Goal: Task Accomplishment & Management: Use online tool/utility

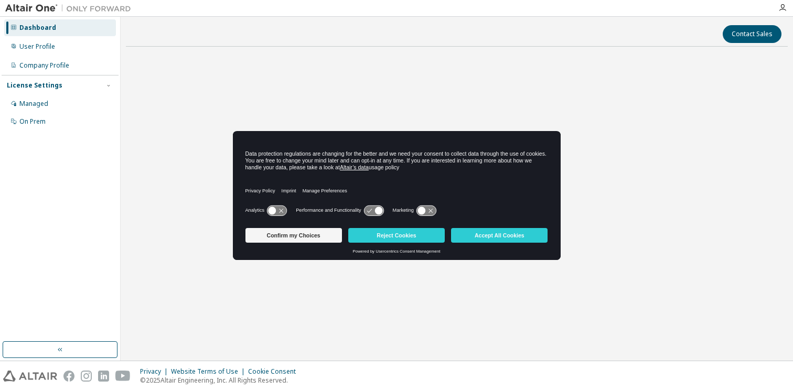
click at [467, 269] on div "Start a free trial in the Altair Marketplace" at bounding box center [457, 182] width 662 height 254
click at [482, 234] on button "Accept All Cookies" at bounding box center [499, 235] width 97 height 15
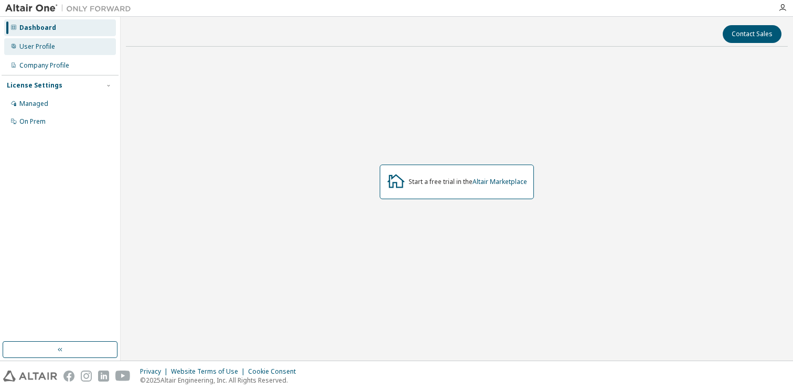
click at [73, 49] on div "User Profile" at bounding box center [60, 46] width 112 height 17
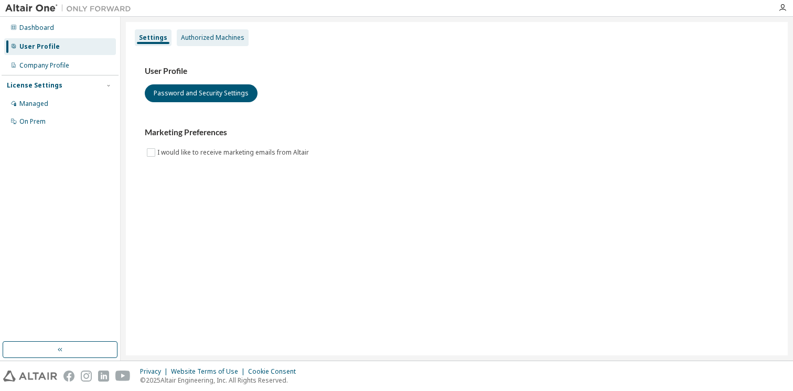
click at [214, 38] on div "Authorized Machines" at bounding box center [212, 38] width 63 height 8
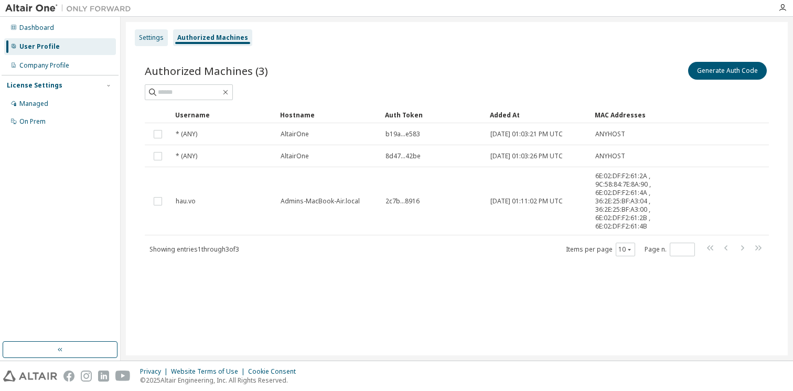
click at [153, 38] on div "Settings" at bounding box center [151, 38] width 25 height 8
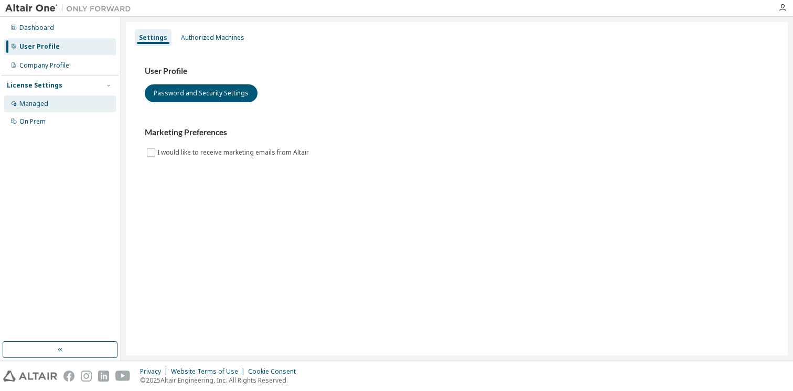
click at [69, 102] on div "Managed" at bounding box center [60, 103] width 112 height 17
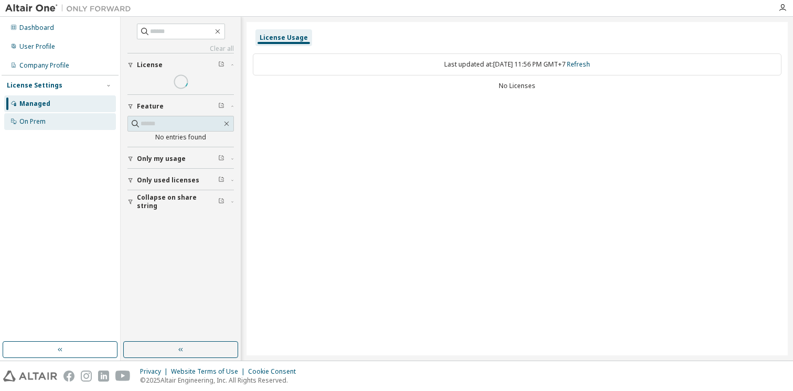
click at [56, 121] on div "On Prem" at bounding box center [60, 121] width 112 height 17
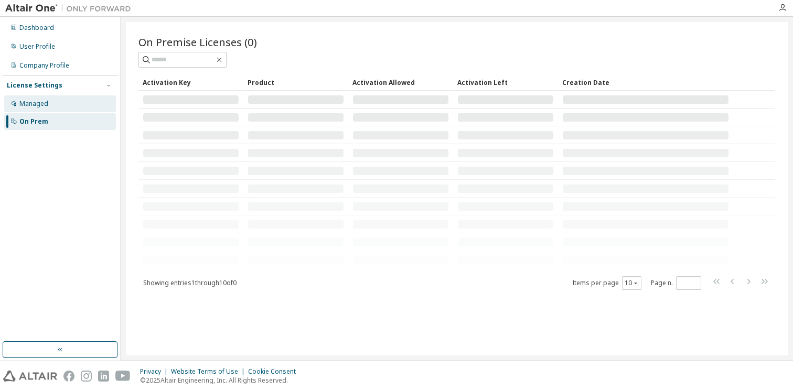
click at [56, 104] on div "Managed" at bounding box center [60, 103] width 112 height 17
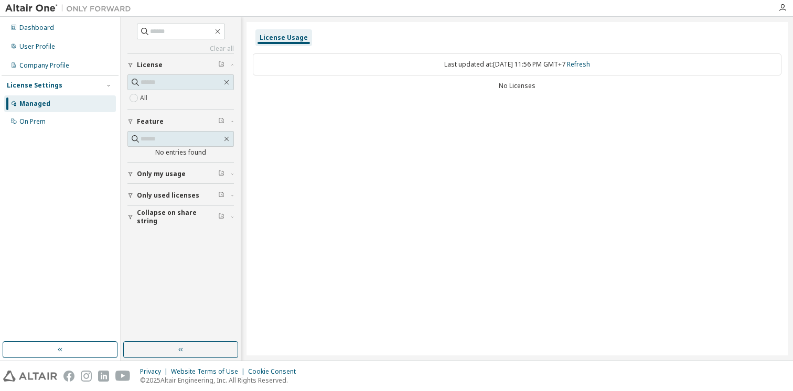
click at [176, 192] on span "Only used licenses" at bounding box center [168, 196] width 62 height 8
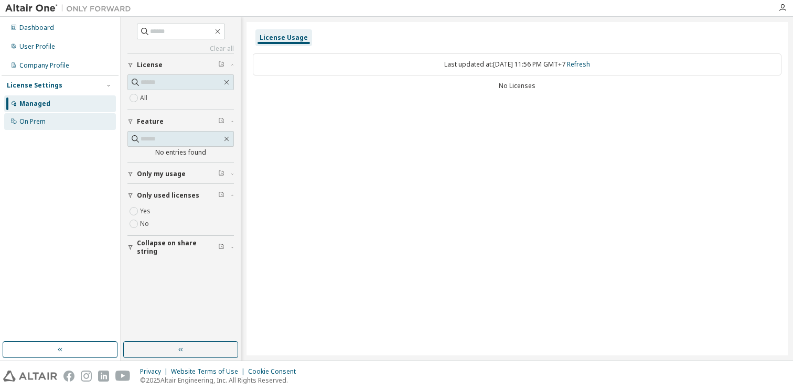
click at [59, 118] on div "On Prem" at bounding box center [60, 121] width 112 height 17
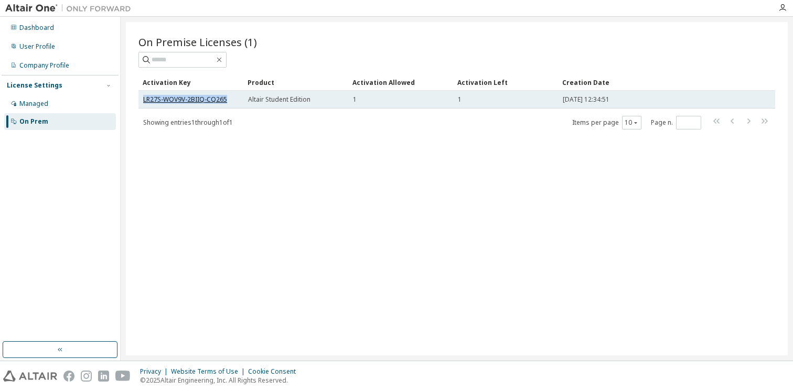
drag, startPoint x: 230, startPoint y: 99, endPoint x: 145, endPoint y: 99, distance: 85.5
click at [145, 99] on div "LR27S-WOV9V-2BIIQ-CQ265" at bounding box center [190, 99] width 95 height 8
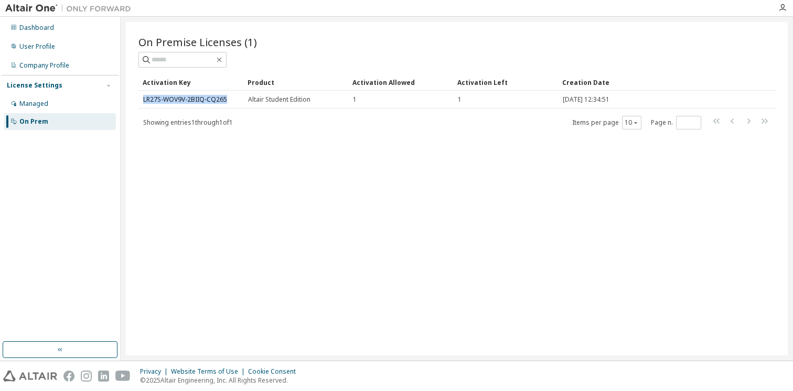
copy link "LR27S-WOV9V-2BIIQ-CQ265"
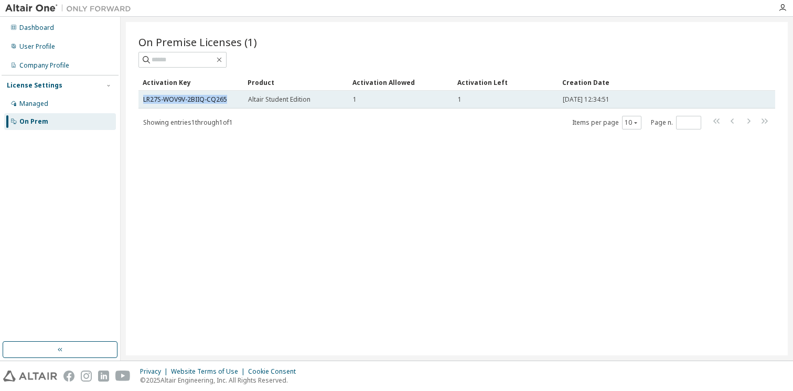
copy link "LR27S-WOV9V-2BIIQ-CQ265"
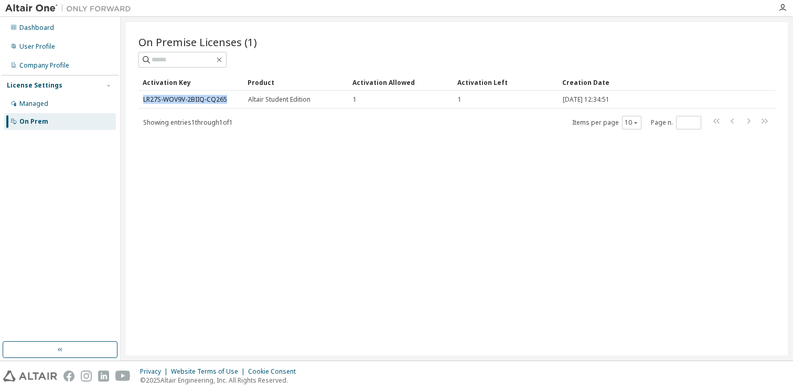
drag, startPoint x: 231, startPoint y: 98, endPoint x: 406, endPoint y: 8, distance: 196.4
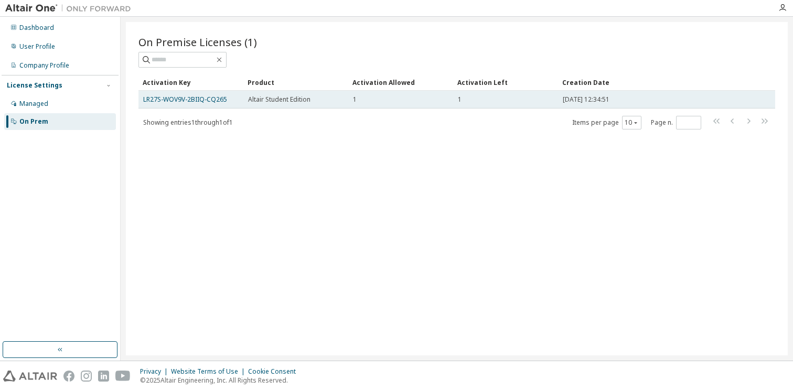
click at [230, 99] on div "LR27S-WOV9V-2BIIQ-CQ265" at bounding box center [190, 99] width 95 height 8
drag, startPoint x: 227, startPoint y: 99, endPoint x: 142, endPoint y: 99, distance: 84.5
click at [142, 99] on td "LR27S-WOV9V-2BIIQ-CQ265" at bounding box center [191, 100] width 105 height 18
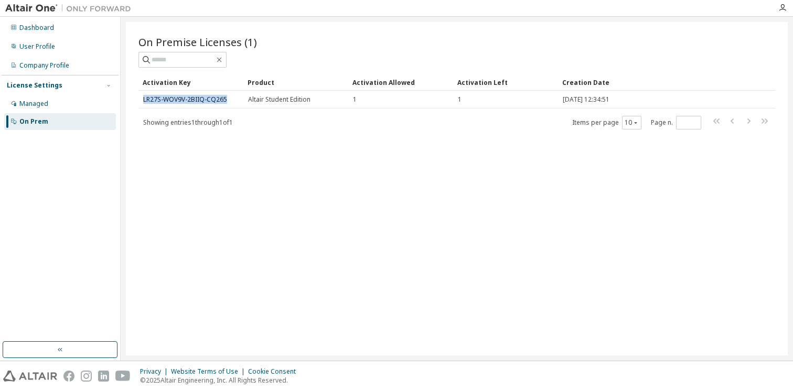
copy link "LR27S-WOV9V-2BIIQ-CQ265"
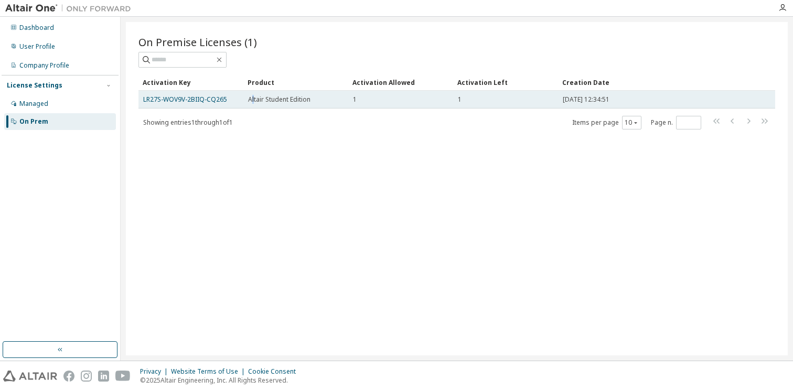
click at [253, 101] on span "Altair Student Edition" at bounding box center [279, 99] width 62 height 8
click at [220, 100] on link "LR27S-WOV9V-2BIIQ-CQ265" at bounding box center [185, 99] width 84 height 9
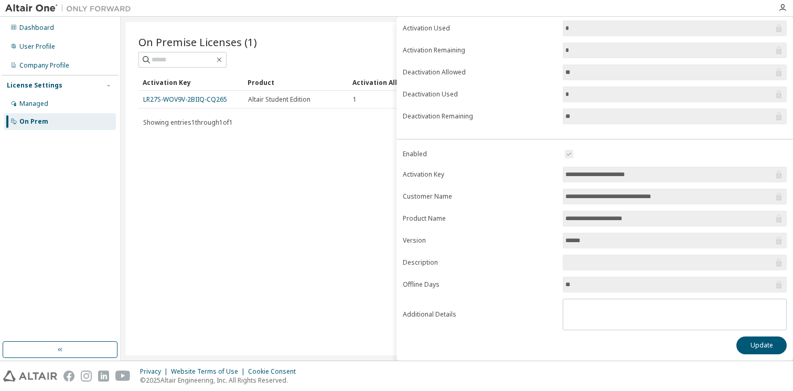
scroll to position [92, 0]
drag, startPoint x: 651, startPoint y: 172, endPoint x: 549, endPoint y: 171, distance: 102.3
click at [549, 171] on form "**********" at bounding box center [595, 237] width 384 height 183
click at [519, 198] on label "Customer Name" at bounding box center [480, 194] width 154 height 8
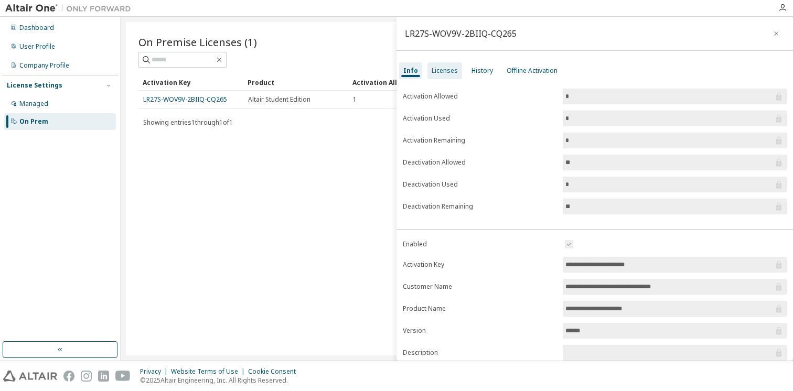
click at [450, 68] on div "Licenses" at bounding box center [445, 71] width 26 height 8
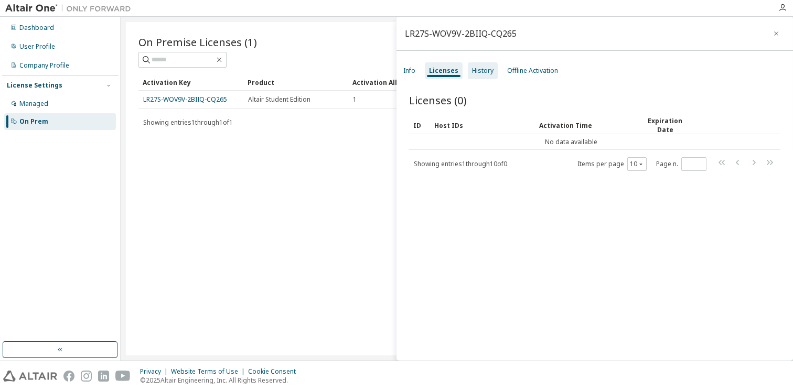
click at [476, 68] on div "History" at bounding box center [483, 71] width 22 height 8
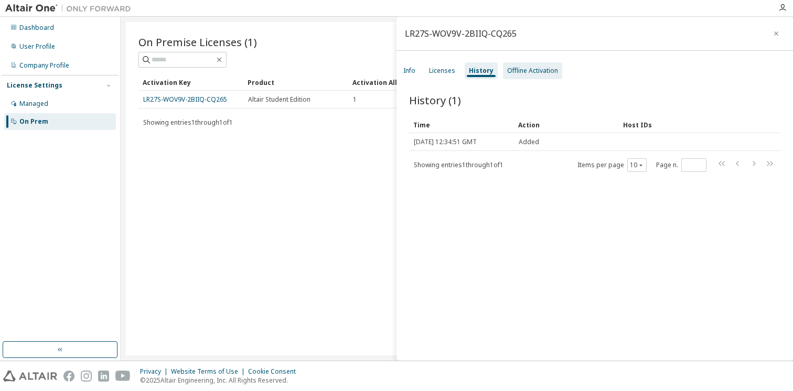
click at [533, 70] on div "Offline Activation" at bounding box center [532, 71] width 51 height 8
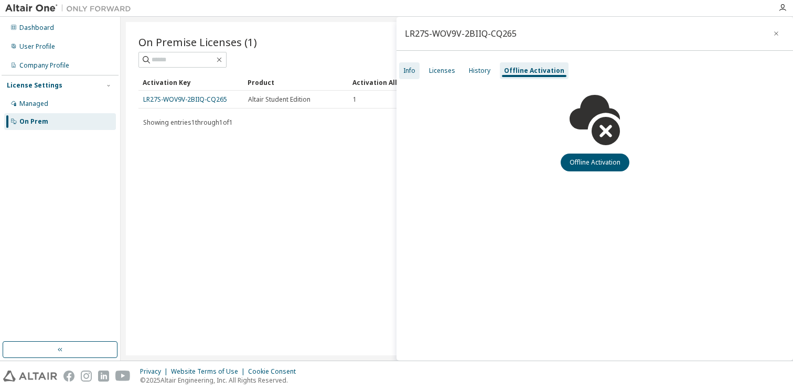
click at [413, 69] on div "Info" at bounding box center [409, 71] width 12 height 8
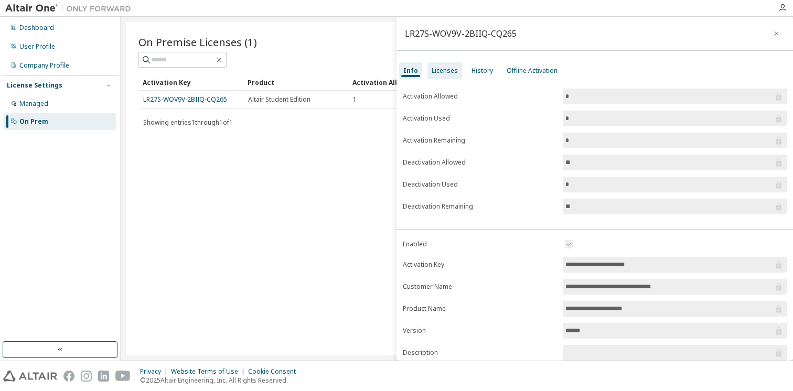
click at [445, 75] on div "Licenses" at bounding box center [445, 71] width 26 height 8
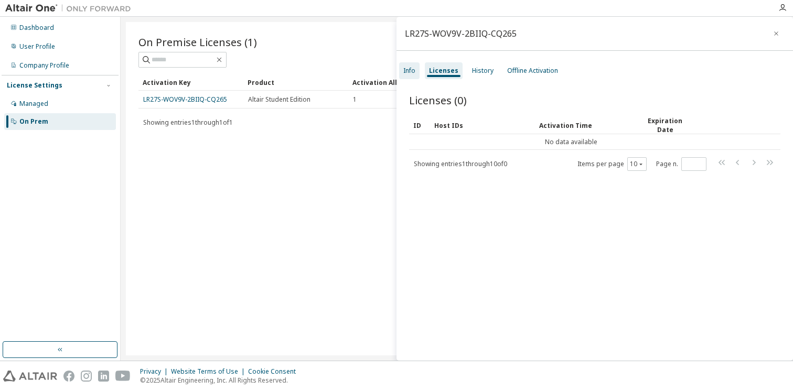
click at [410, 66] on div "Info" at bounding box center [409, 70] width 20 height 17
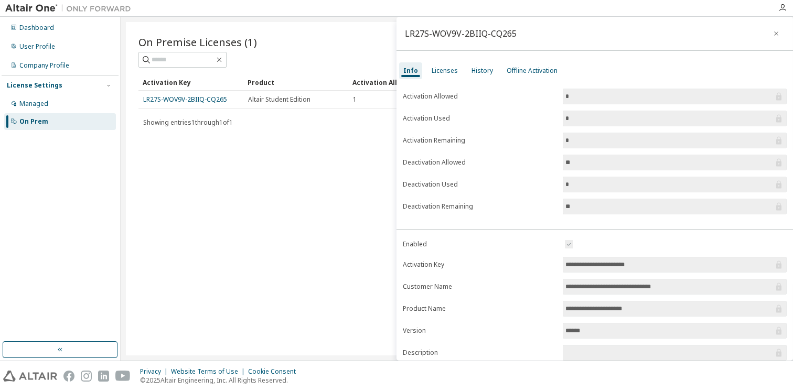
click at [343, 63] on div at bounding box center [457, 60] width 637 height 16
click at [775, 33] on button "button" at bounding box center [776, 33] width 17 height 17
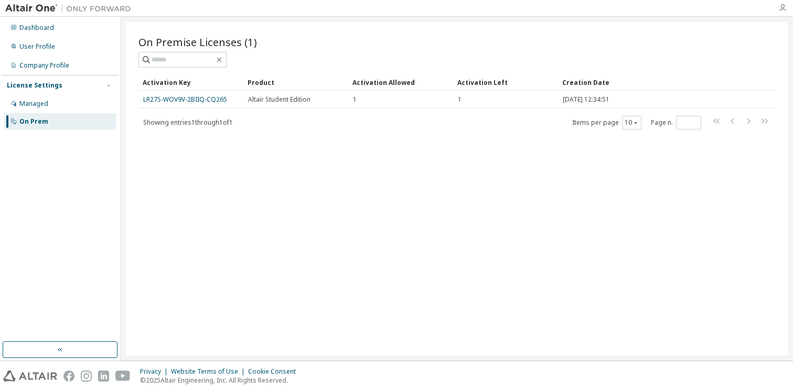
click at [779, 10] on icon "button" at bounding box center [783, 8] width 8 height 8
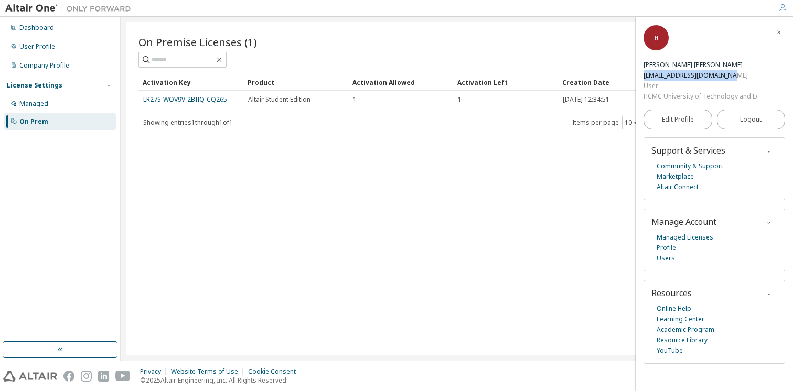
drag, startPoint x: 737, startPoint y: 76, endPoint x: 635, endPoint y: 74, distance: 101.3
click at [636, 74] on div "H Hau Vo Xuan vxhau.sdh232@hcmut.edu.vn User HCMC University of Technology and …" at bounding box center [714, 204] width 157 height 374
copy div "vxhau.sdh232@hcmut.edu.vn"
click at [713, 88] on div "User" at bounding box center [700, 86] width 113 height 10
click at [686, 239] on link "Managed Licenses" at bounding box center [685, 237] width 57 height 10
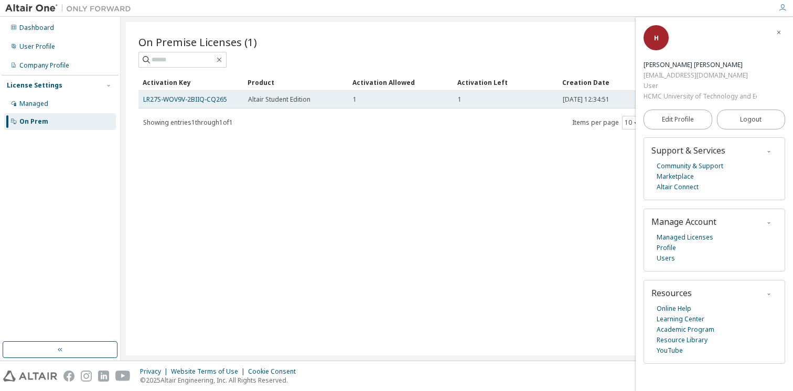
click at [318, 101] on div "Altair Student Edition" at bounding box center [295, 99] width 95 height 8
click at [274, 97] on span "Altair Student Edition" at bounding box center [279, 99] width 62 height 8
click at [205, 101] on link "LR27S-WOV9V-2BIIQ-CQ265" at bounding box center [185, 99] width 84 height 9
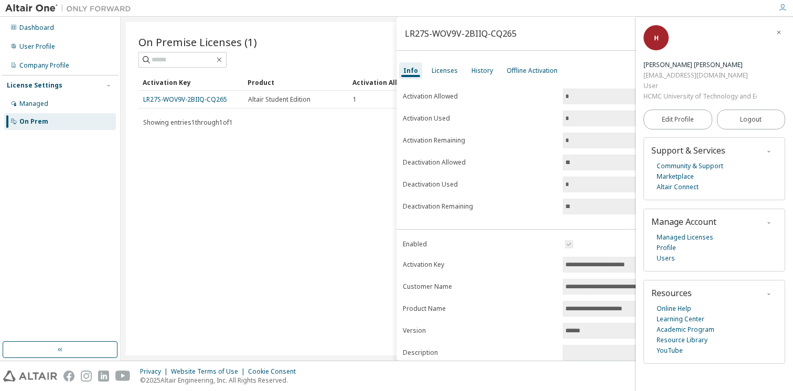
scroll to position [9, 0]
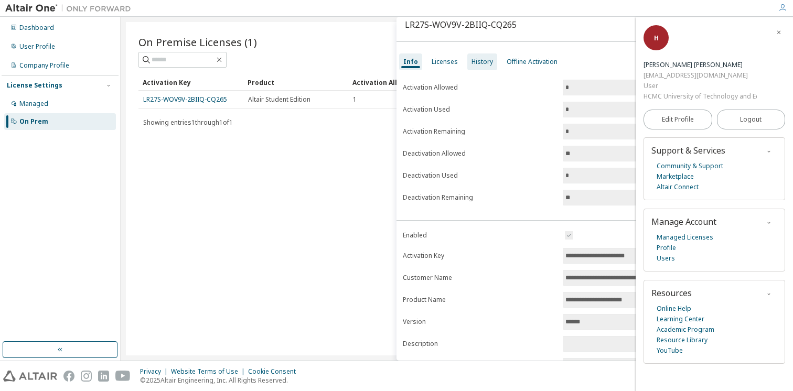
click at [475, 65] on div "History" at bounding box center [483, 62] width 22 height 8
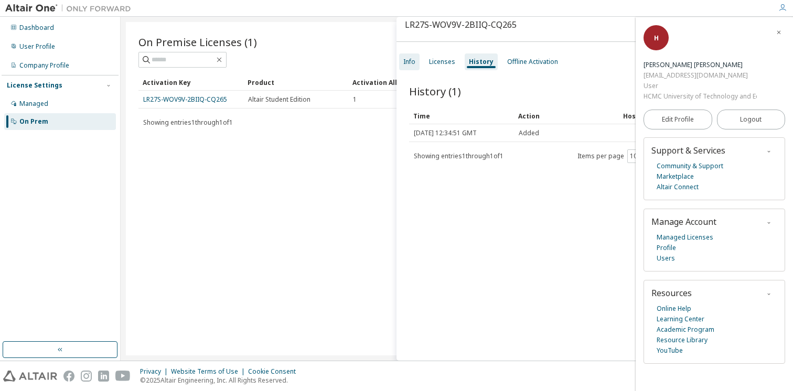
click at [411, 60] on div "Info" at bounding box center [409, 62] width 12 height 8
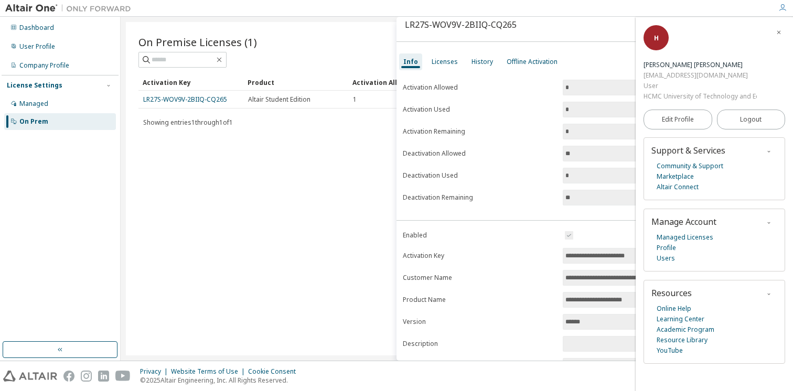
scroll to position [16, 0]
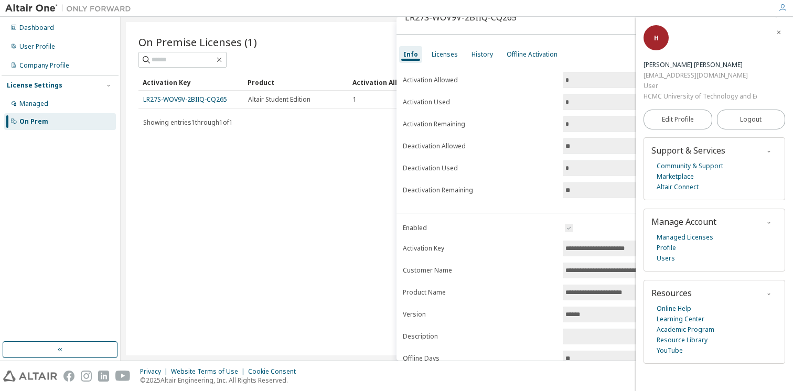
click at [777, 33] on icon "button" at bounding box center [779, 32] width 6 height 6
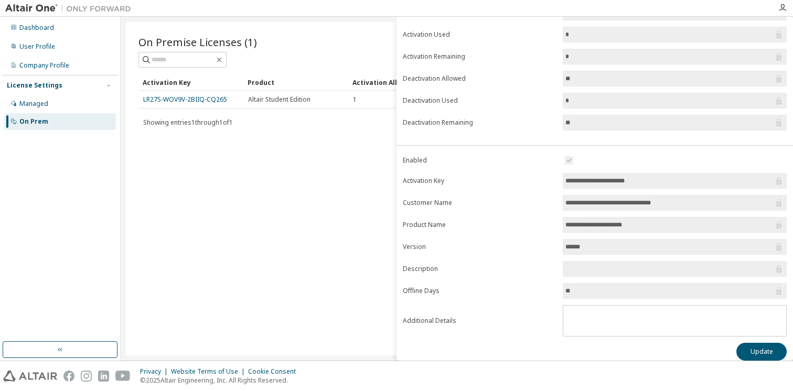
scroll to position [92, 0]
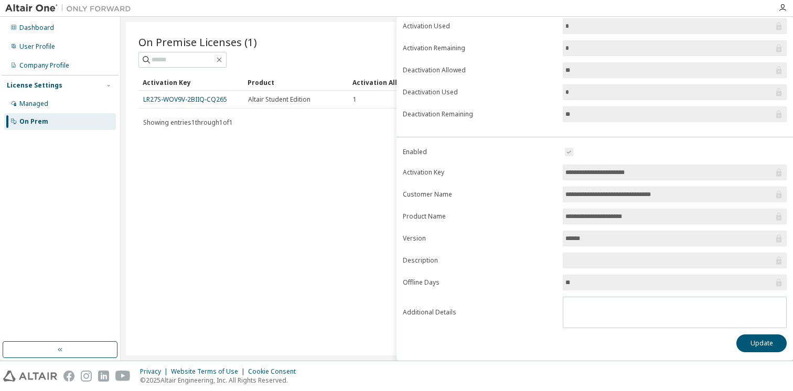
click at [617, 240] on input "******" at bounding box center [670, 238] width 208 height 10
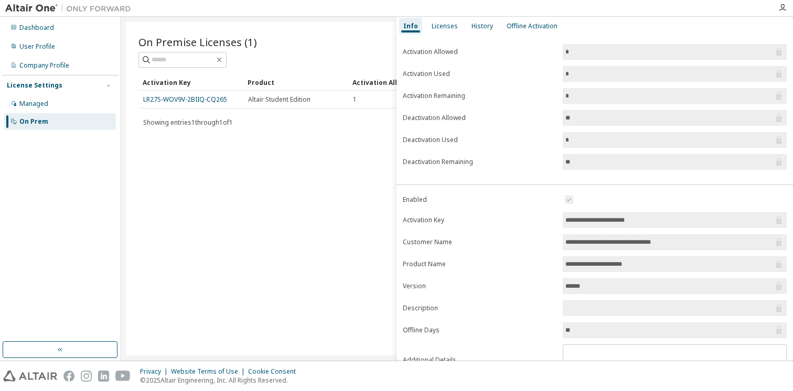
scroll to position [46, 0]
drag, startPoint x: 662, startPoint y: 215, endPoint x: 536, endPoint y: 210, distance: 126.0
click at [536, 210] on form "**********" at bounding box center [595, 283] width 384 height 183
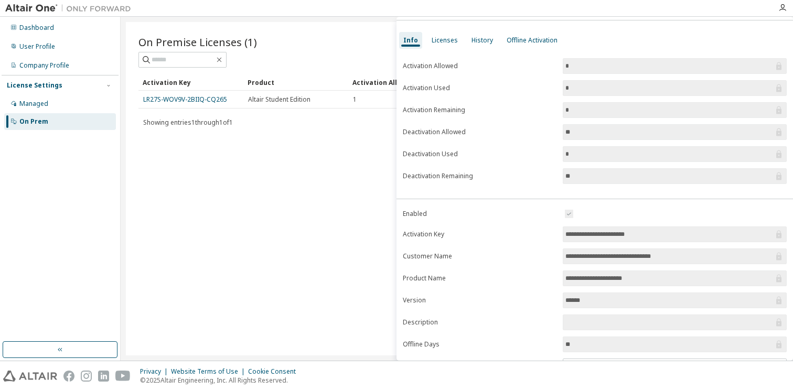
scroll to position [30, 0]
click at [330, 165] on div "On Premise Licenses (1) Clear Load Save Save As Field Operator Value Select fil…" at bounding box center [457, 189] width 662 height 334
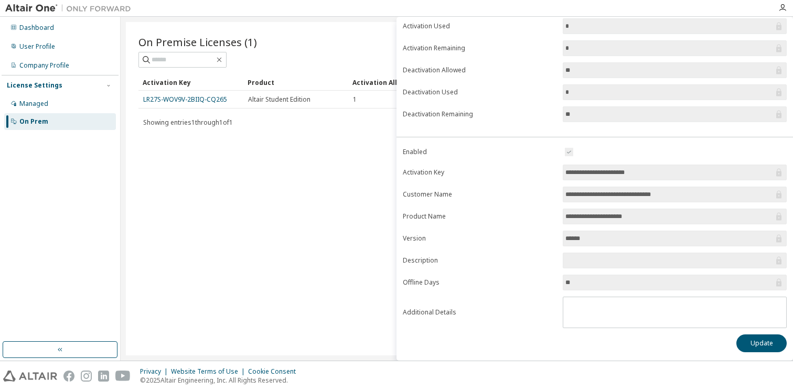
scroll to position [0, 0]
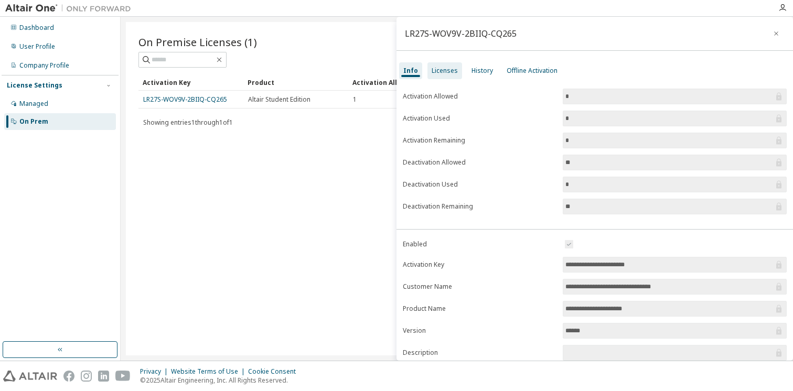
click at [443, 71] on div "Licenses" at bounding box center [445, 71] width 26 height 8
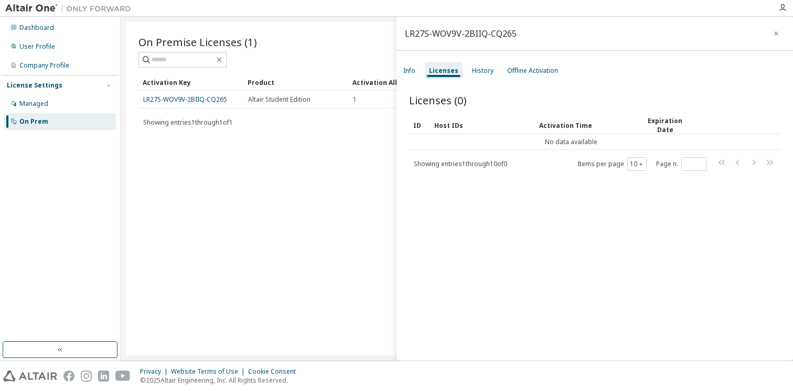
click at [773, 31] on icon "button" at bounding box center [776, 33] width 7 height 8
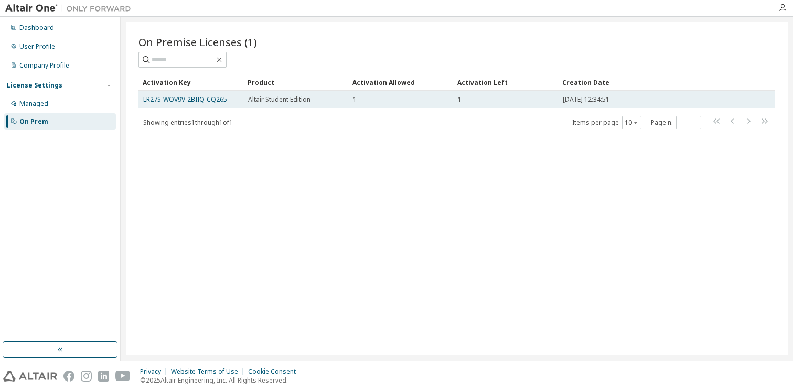
click at [346, 92] on td "Altair Student Edition" at bounding box center [295, 100] width 105 height 18
click at [275, 108] on td "Altair Student Edition" at bounding box center [295, 100] width 105 height 18
click at [180, 94] on td "LR27S-WOV9V-2BIIQ-CQ265" at bounding box center [191, 100] width 105 height 18
click at [178, 99] on link "LR27S-WOV9V-2BIIQ-CQ265" at bounding box center [185, 99] width 84 height 9
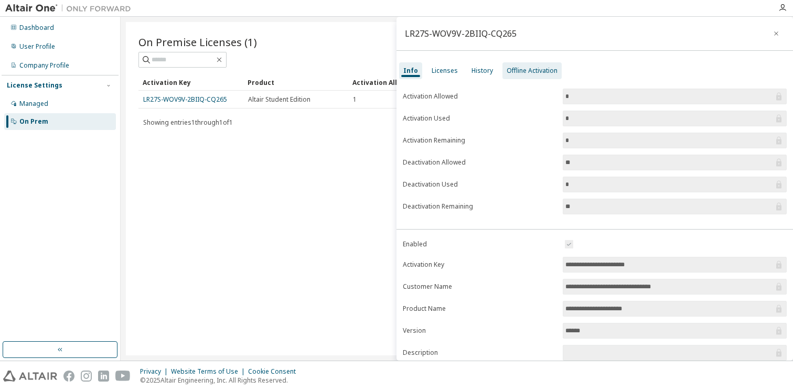
click at [524, 67] on div "Offline Activation" at bounding box center [532, 71] width 51 height 8
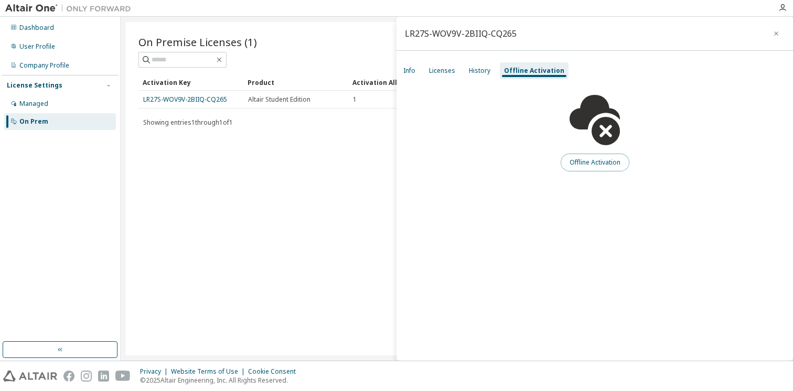
click at [588, 164] on button "Offline Activation" at bounding box center [595, 163] width 69 height 18
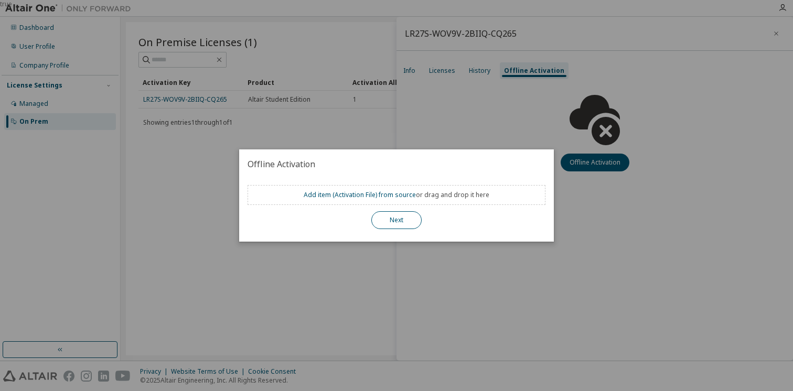
click at [400, 221] on button "Next" at bounding box center [396, 220] width 50 height 18
drag, startPoint x: 370, startPoint y: 196, endPoint x: 394, endPoint y: 199, distance: 23.9
click at [394, 199] on div "Add item ( Activation File ) from source or drag and drop it here" at bounding box center [397, 195] width 298 height 20
click at [374, 190] on link "Add item ( Activation File ) from source" at bounding box center [360, 194] width 112 height 9
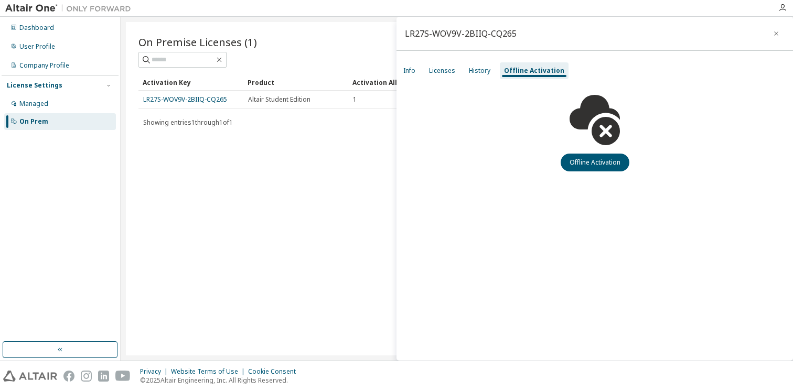
click at [460, 241] on div "LR27S-WOV9V-2BIIQ-CQ265 Info Licenses History Offline Activation Offline Activa…" at bounding box center [595, 189] width 397 height 344
click at [408, 217] on div "LR27S-WOV9V-2BIIQ-CQ265 Info Licenses History Offline Activation Offline Activa…" at bounding box center [595, 189] width 397 height 344
click at [473, 72] on div "History" at bounding box center [480, 71] width 22 height 8
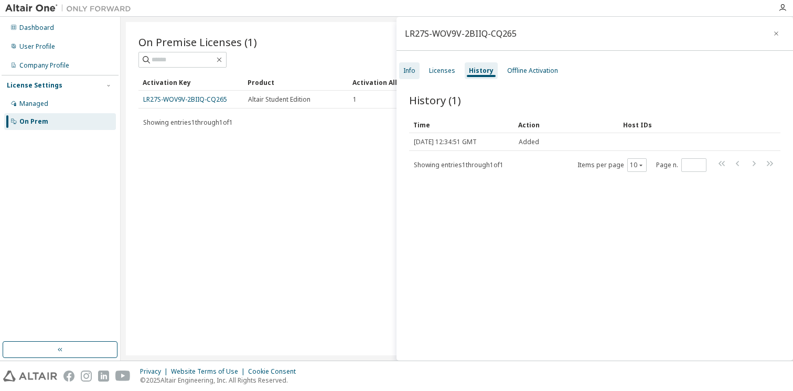
click at [407, 76] on div "Info" at bounding box center [409, 70] width 20 height 17
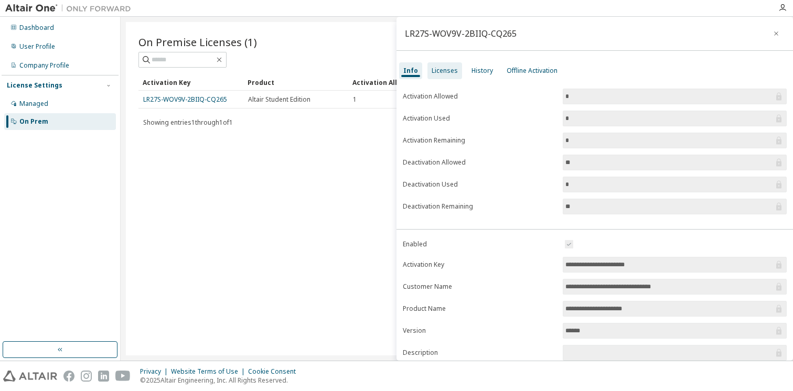
click at [444, 72] on div "Licenses" at bounding box center [445, 71] width 26 height 8
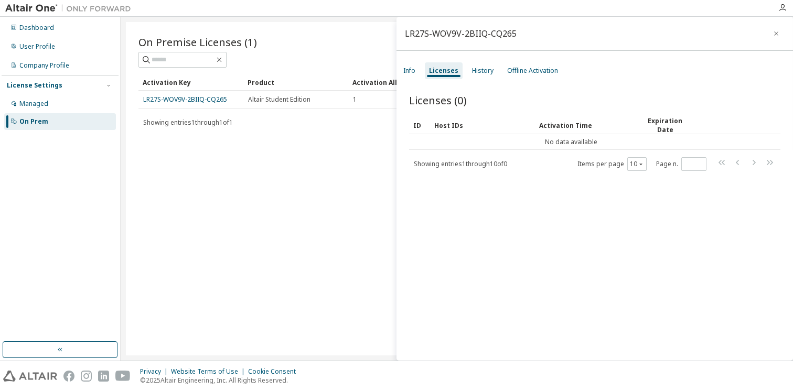
scroll to position [7, 0]
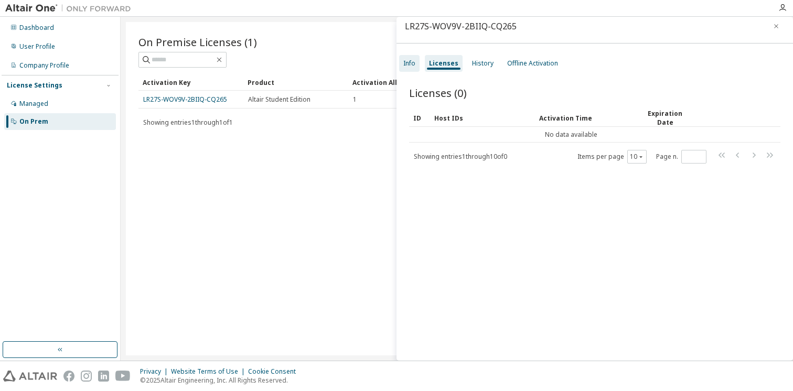
click at [411, 65] on div "Info" at bounding box center [409, 63] width 12 height 8
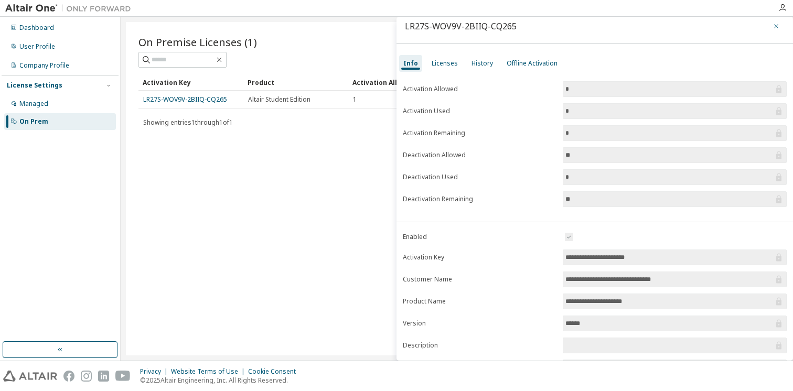
click at [774, 26] on icon "button" at bounding box center [776, 26] width 4 height 4
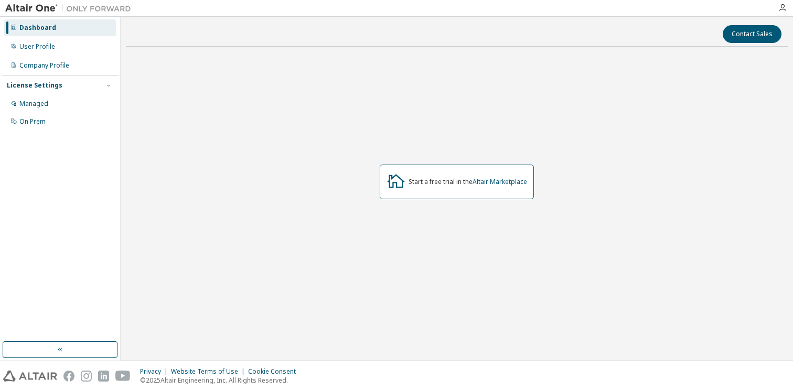
click at [439, 187] on div "Start a free trial in the Altair Marketplace" at bounding box center [457, 182] width 154 height 35
click at [500, 183] on link "Altair Marketplace" at bounding box center [500, 181] width 55 height 9
